Goal: Find specific page/section: Find specific page/section

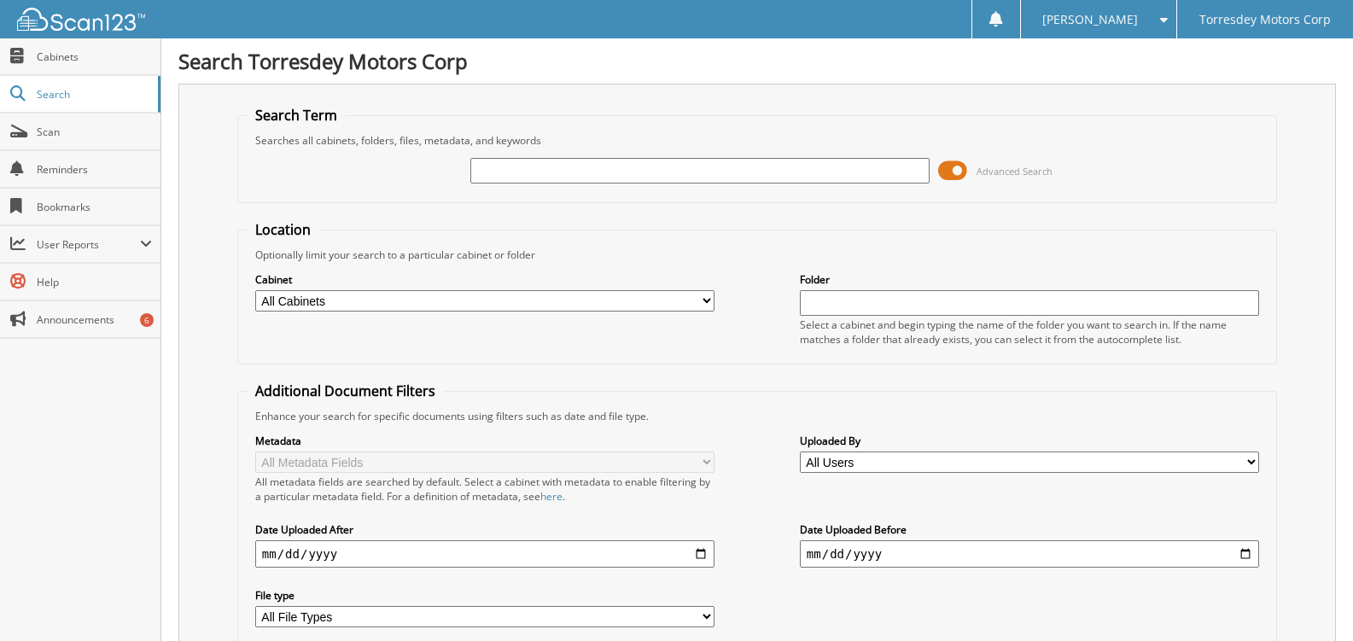
click at [488, 173] on input "text" at bounding box center [699, 171] width 459 height 26
type input "BRAVO CADILLAC"
click at [849, 299] on input "text" at bounding box center [1029, 303] width 459 height 26
type input "BRAVO CADILLAC"
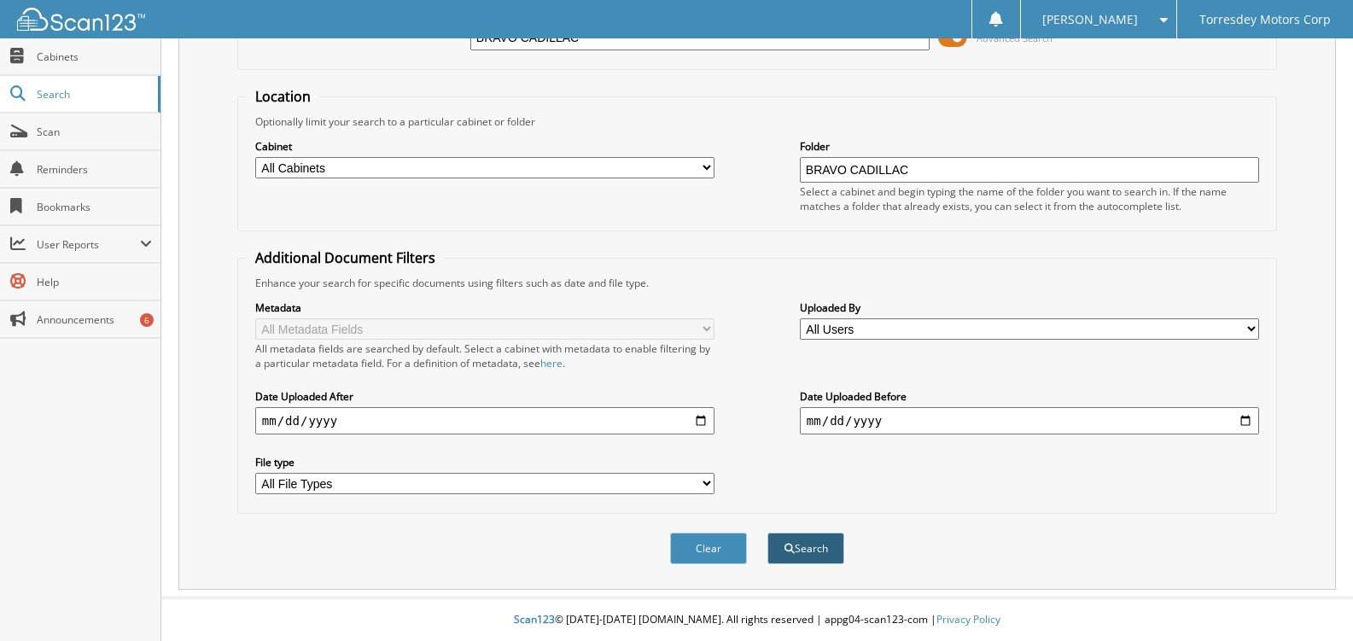
click at [802, 551] on button "Search" at bounding box center [805, 549] width 77 height 32
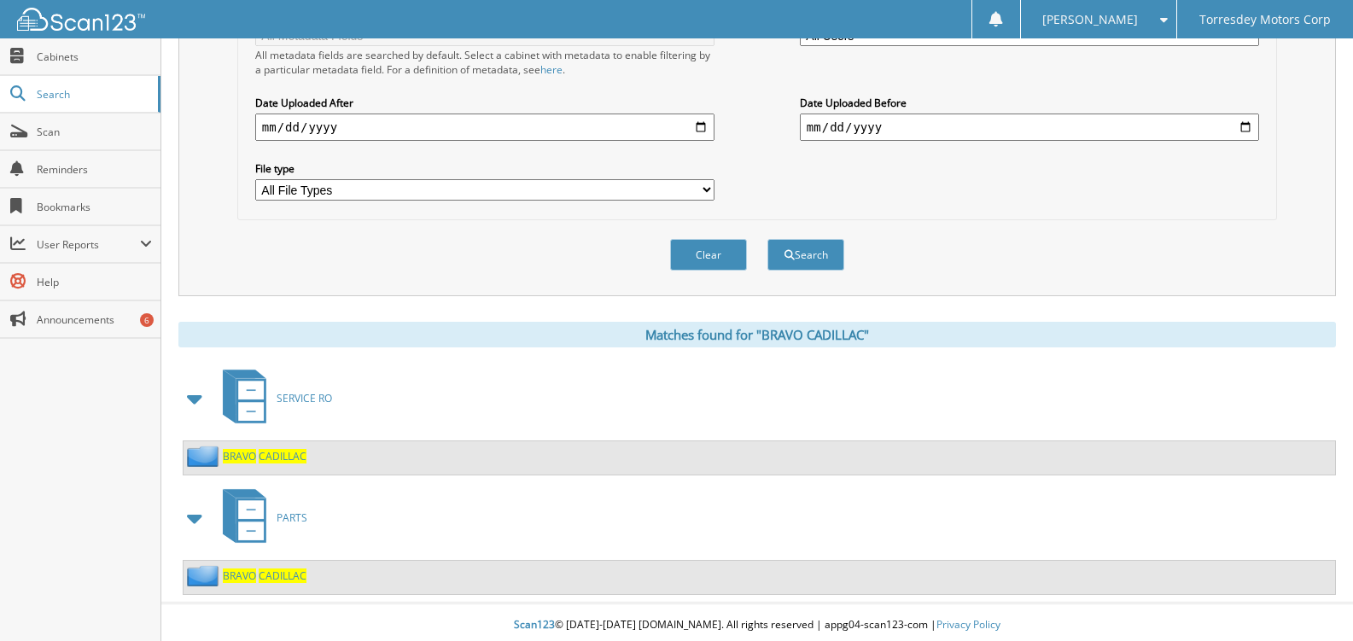
scroll to position [433, 0]
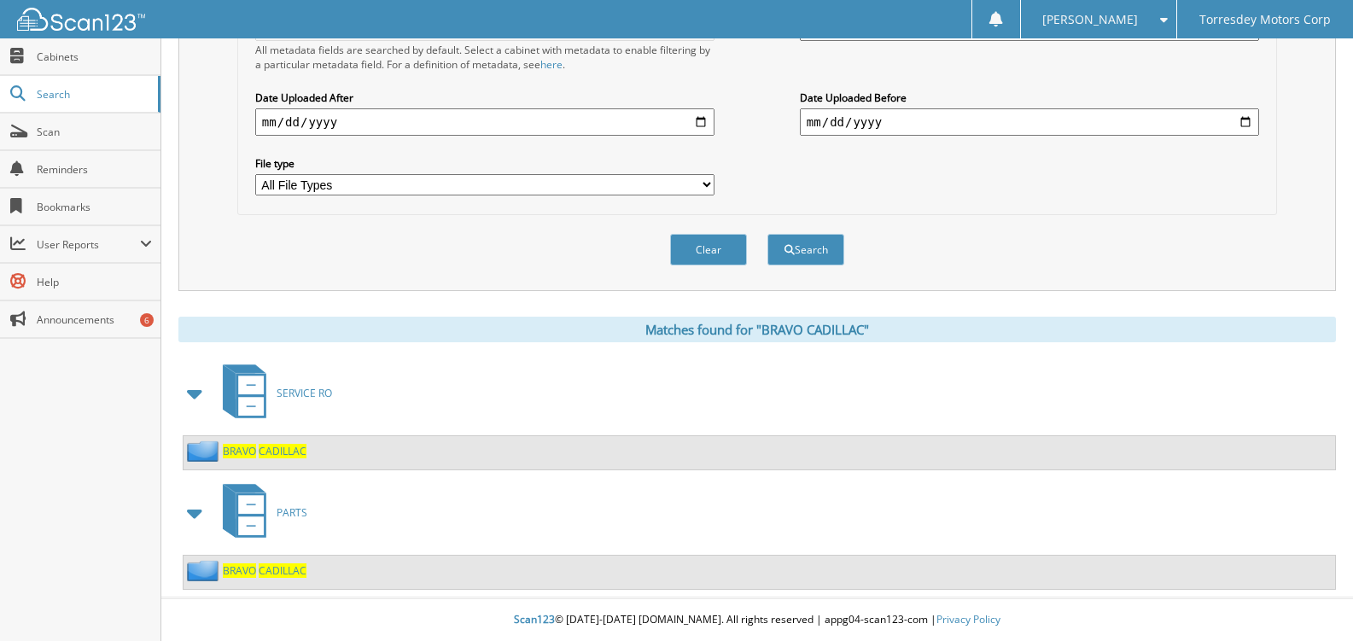
click at [247, 512] on icon at bounding box center [251, 504] width 26 height 19
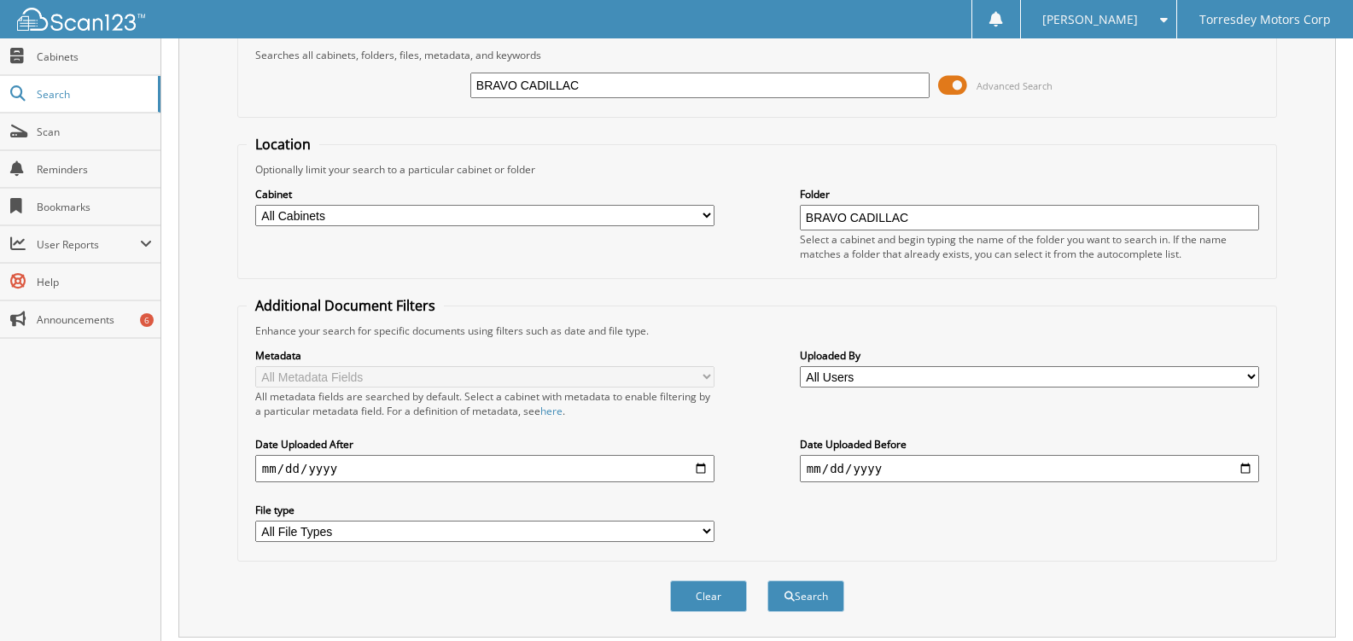
scroll to position [433, 0]
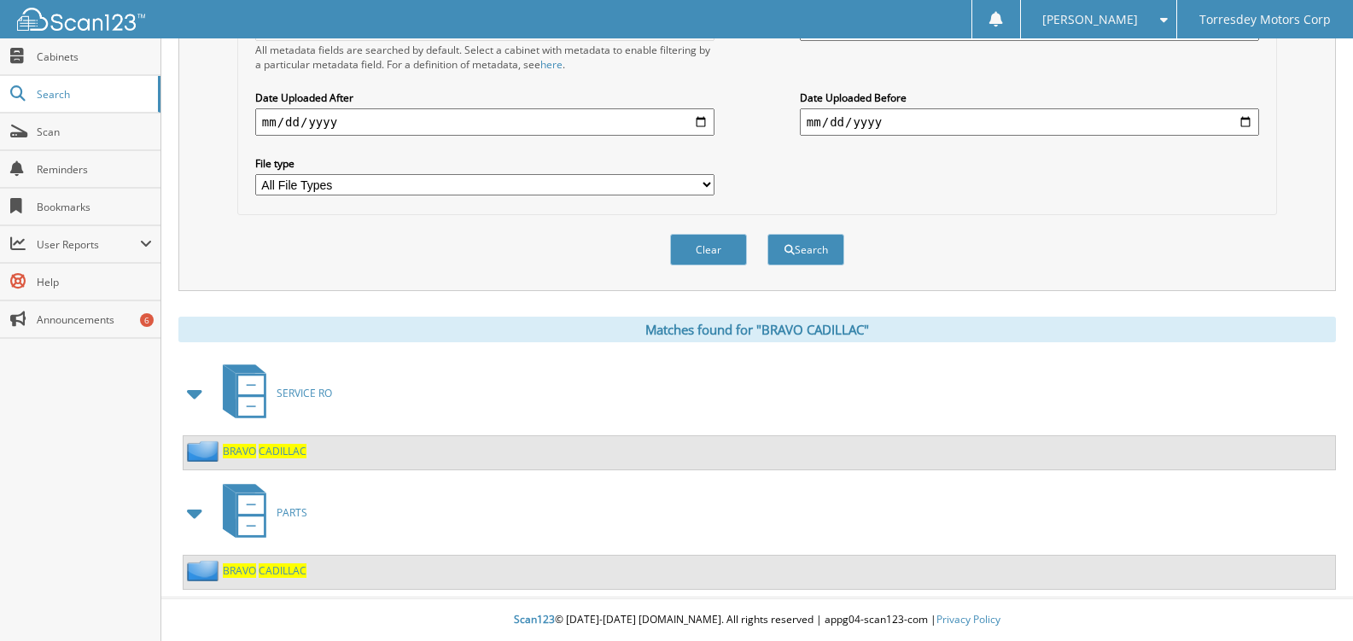
click at [225, 571] on span "BRAVO" at bounding box center [239, 570] width 33 height 15
